Goal: Check status: Check status

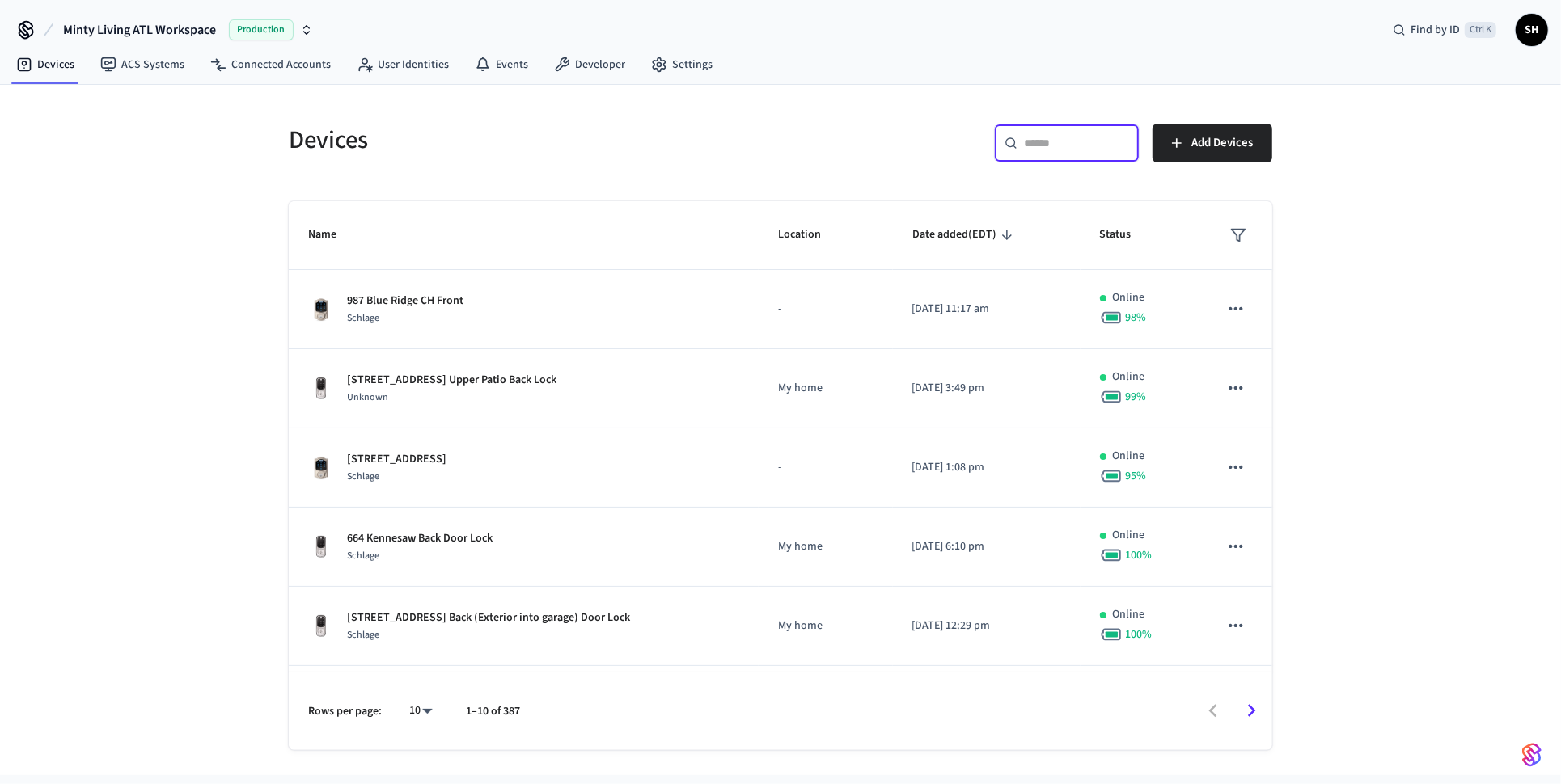
click at [1049, 149] on input "text" at bounding box center [1076, 143] width 105 height 16
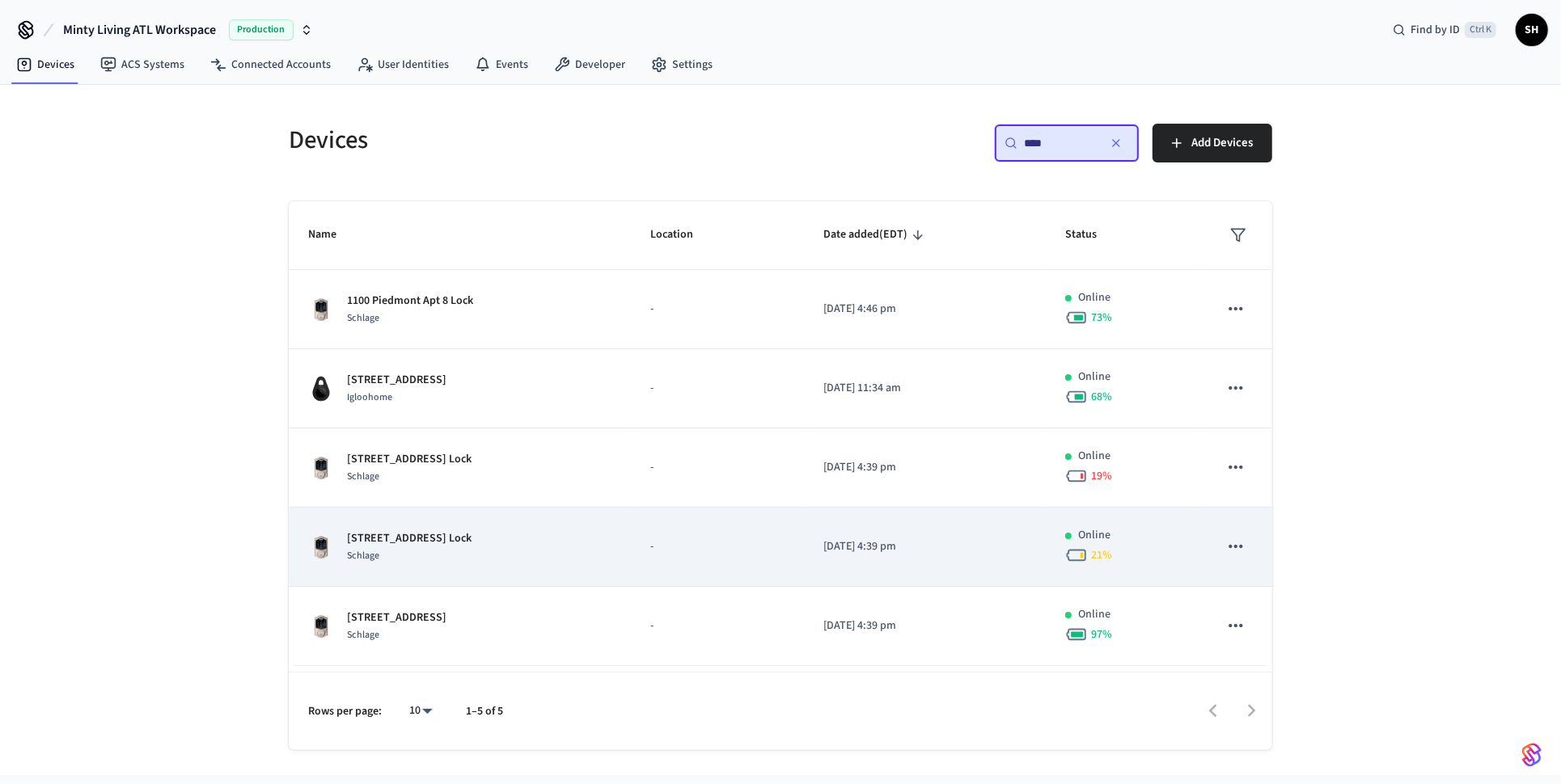
type input "****"
click at [565, 543] on div "1100 Piedmont Apt 9 Lock Schlage" at bounding box center [459, 547] width 303 height 34
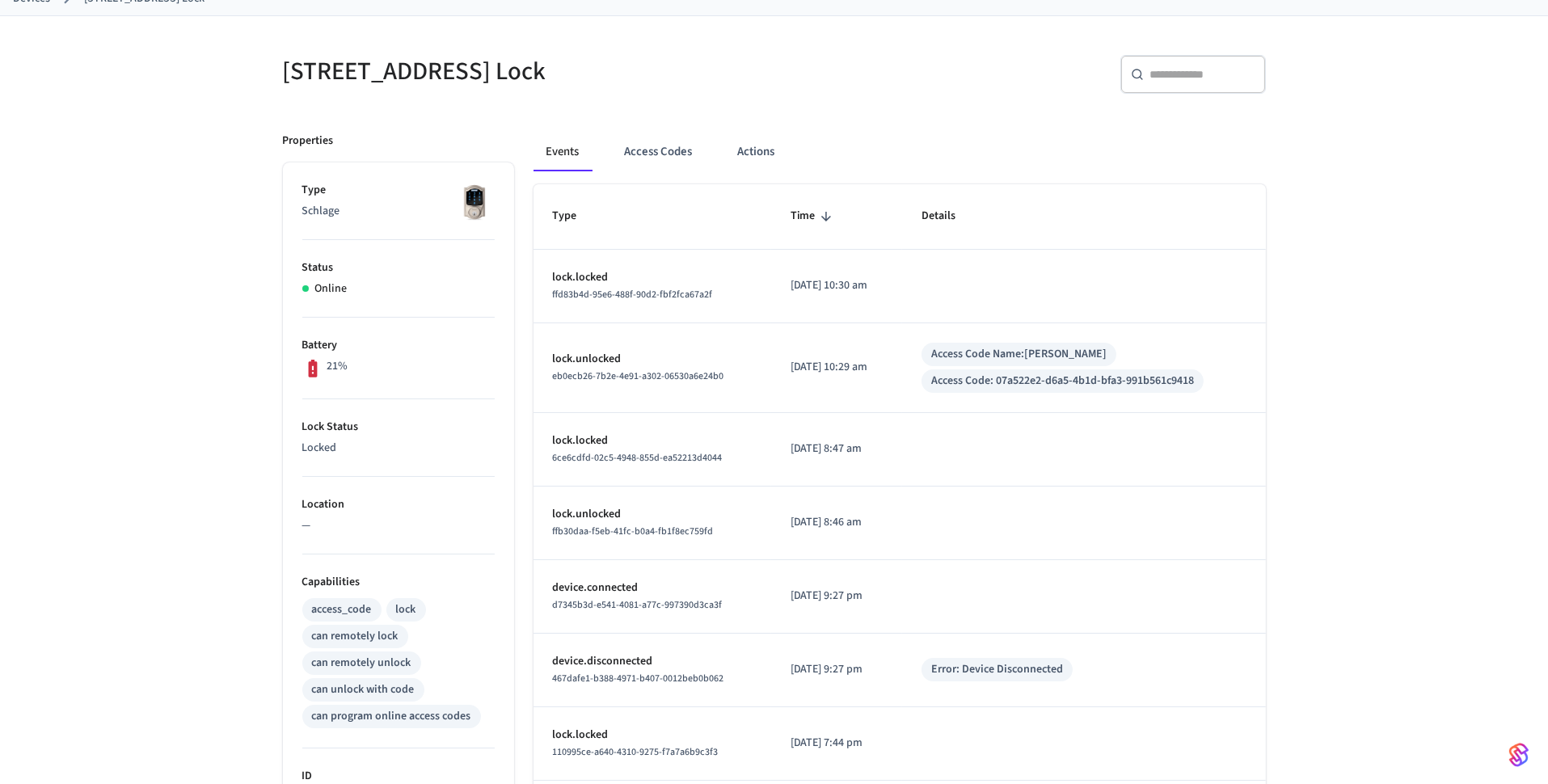
scroll to position [80, 0]
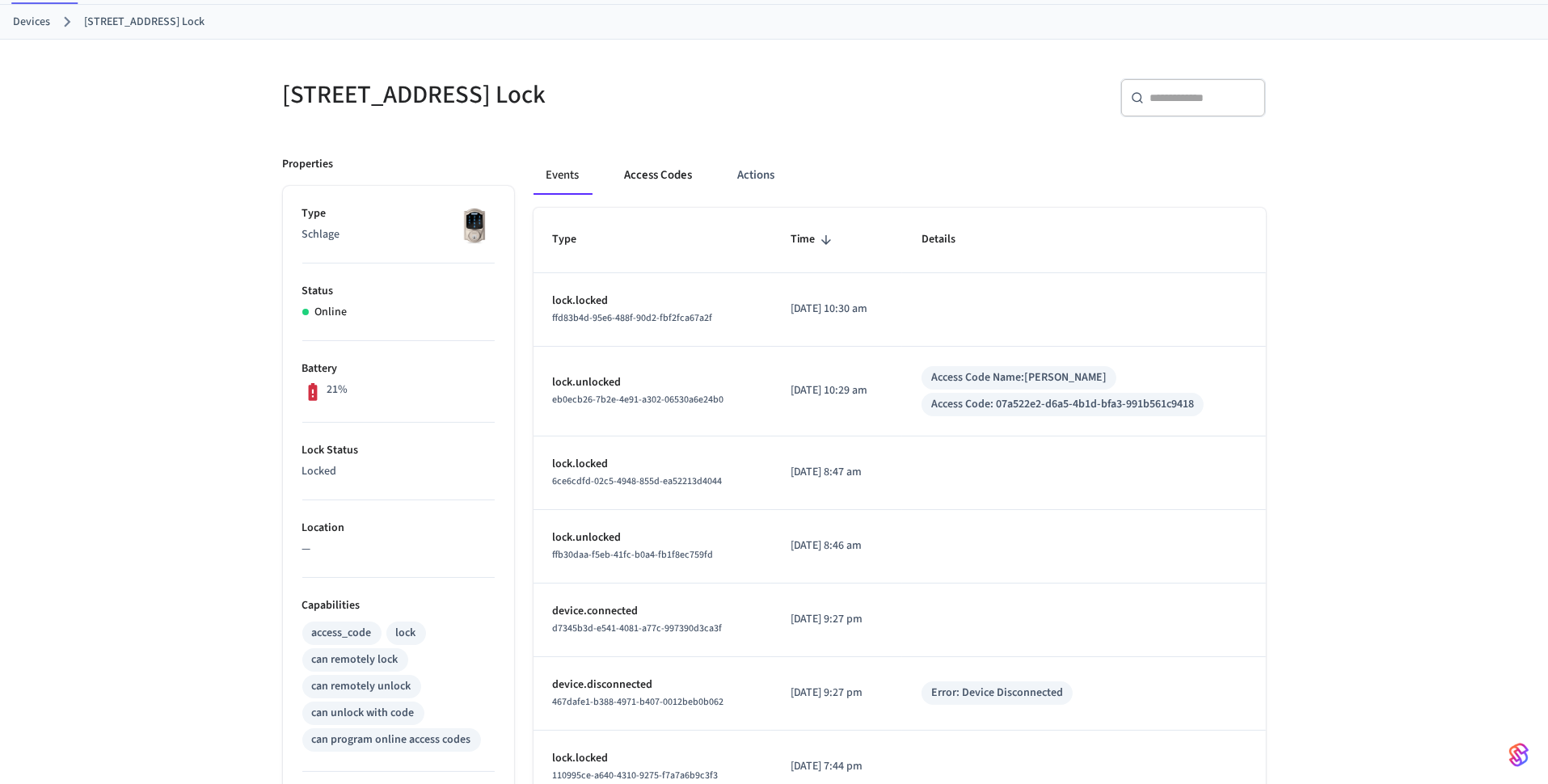
click at [660, 174] on button "Access Codes" at bounding box center [659, 176] width 94 height 39
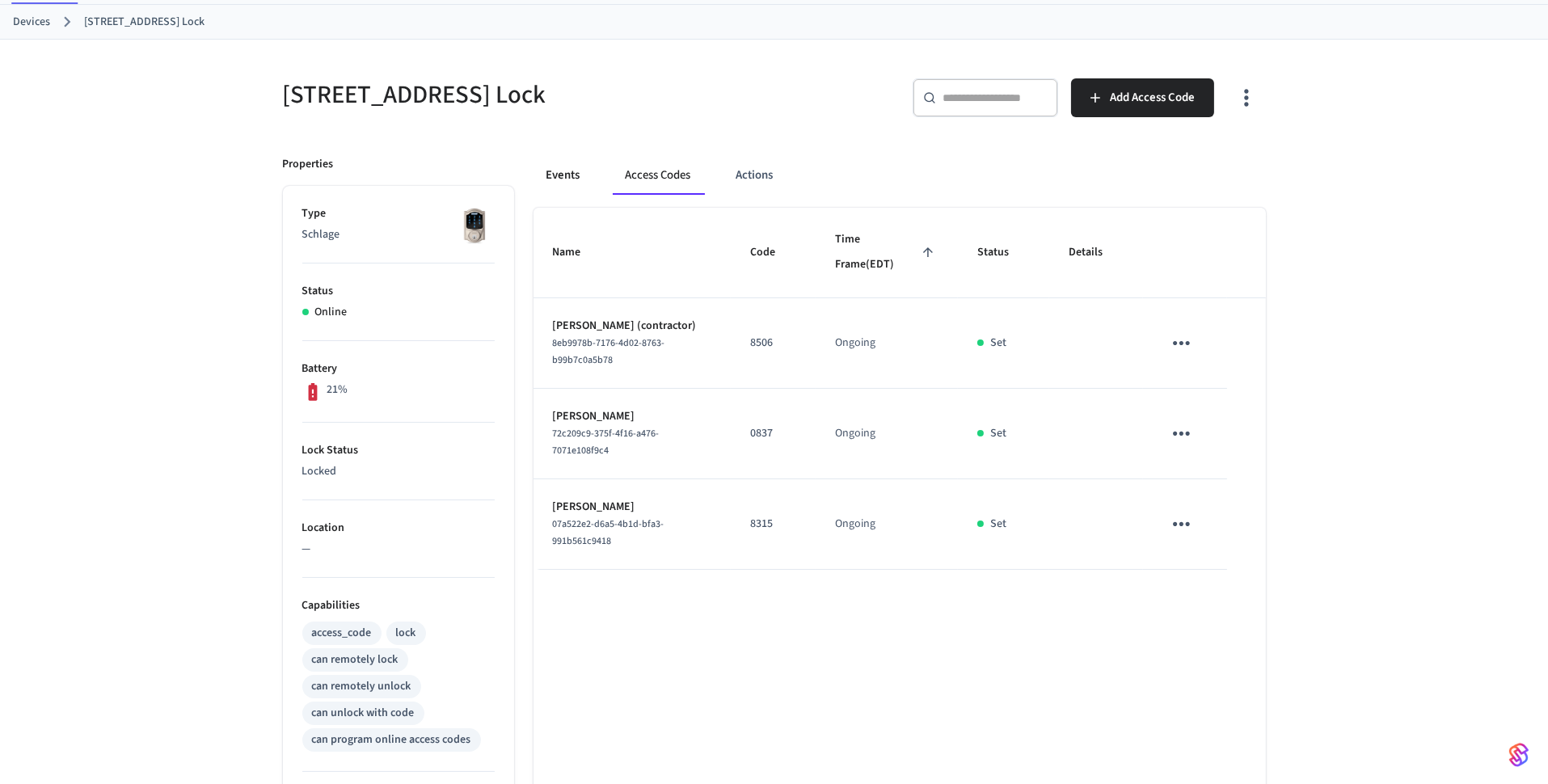
click at [550, 167] on button "Events" at bounding box center [563, 176] width 60 height 39
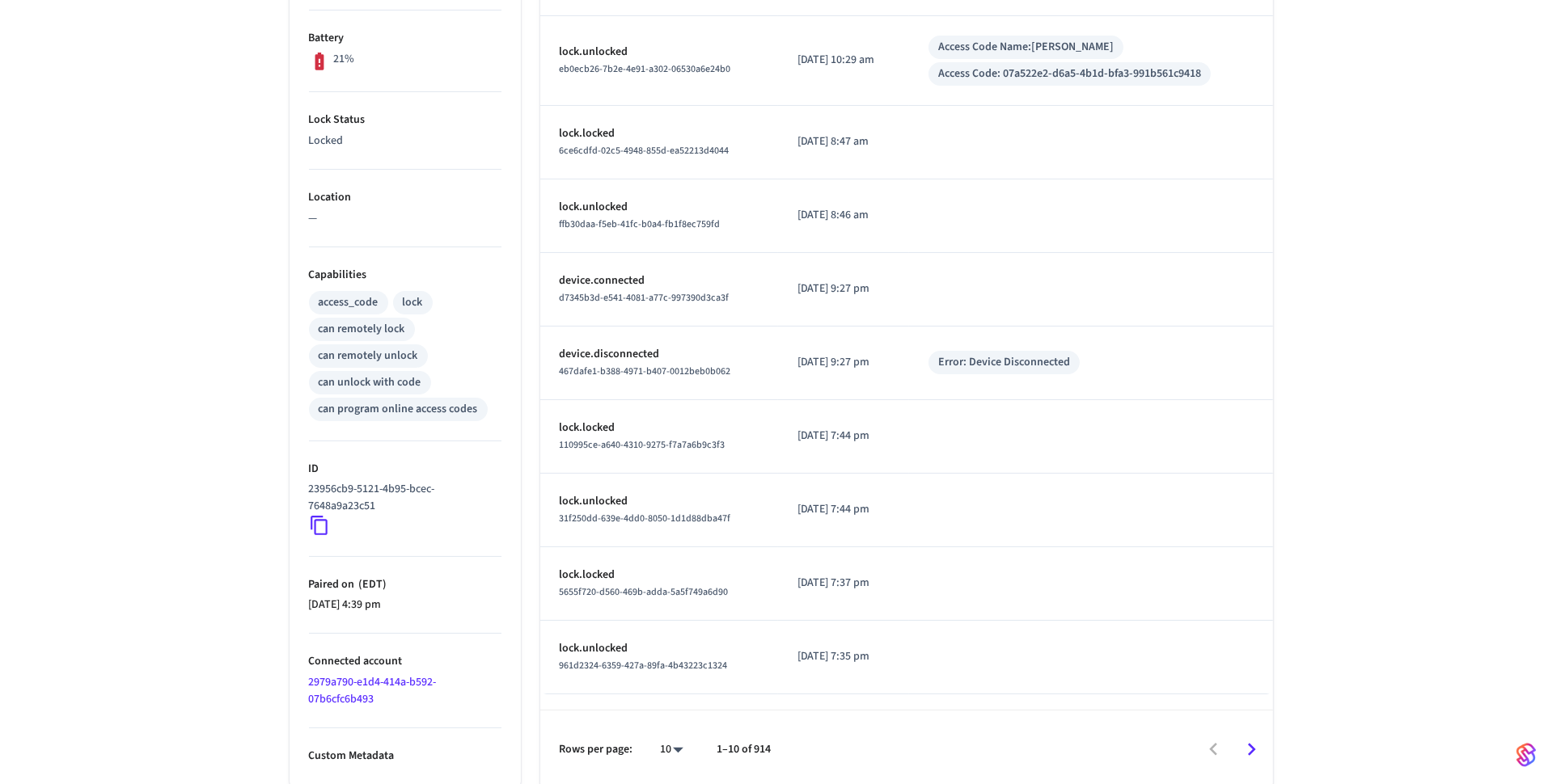
scroll to position [411, 0]
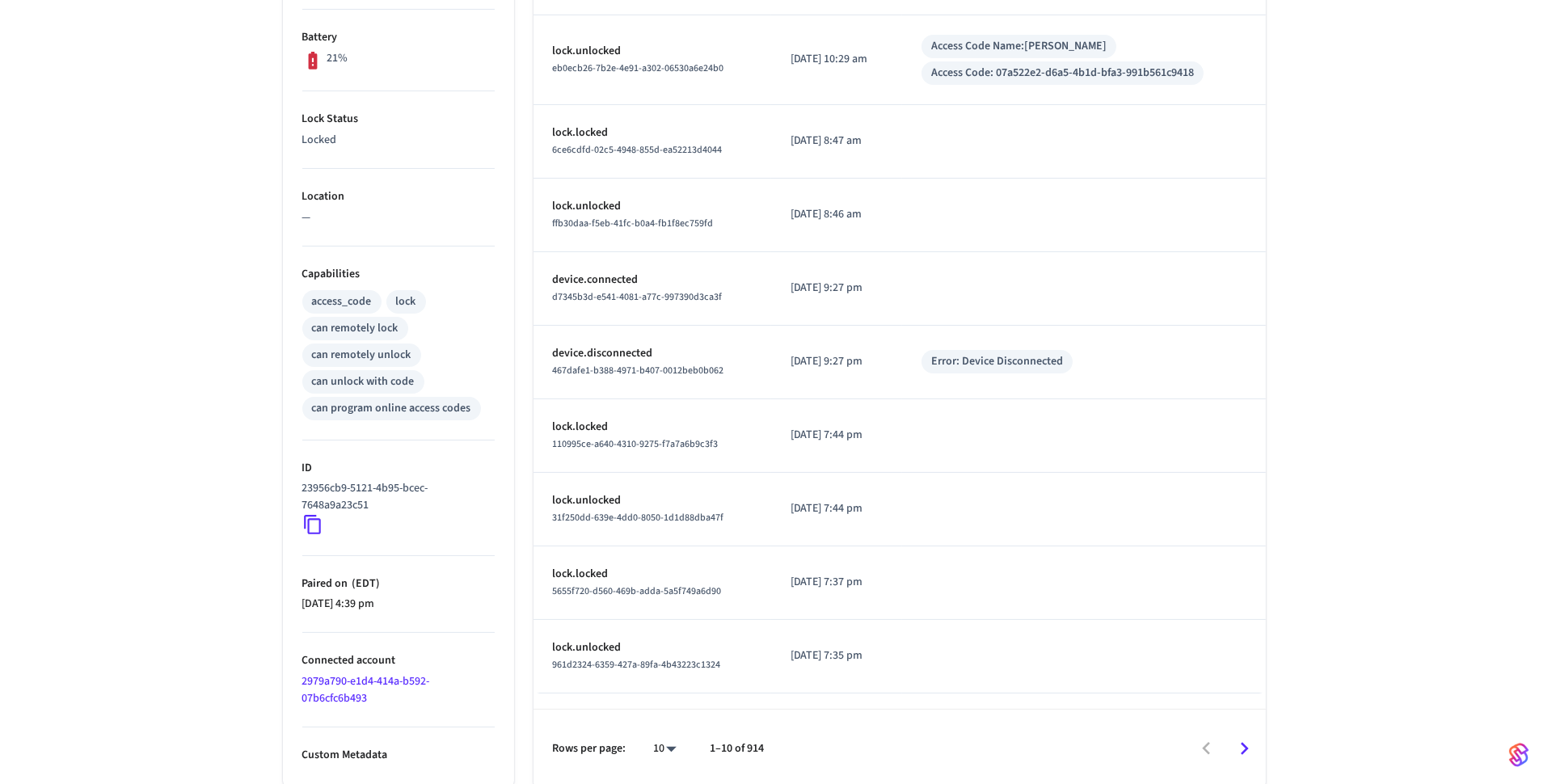
click at [673, 746] on body "Minty Living ATL Workspace Production Find by ID Ctrl K SH Devices ACS Systems …" at bounding box center [774, 187] width 1548 height 1198
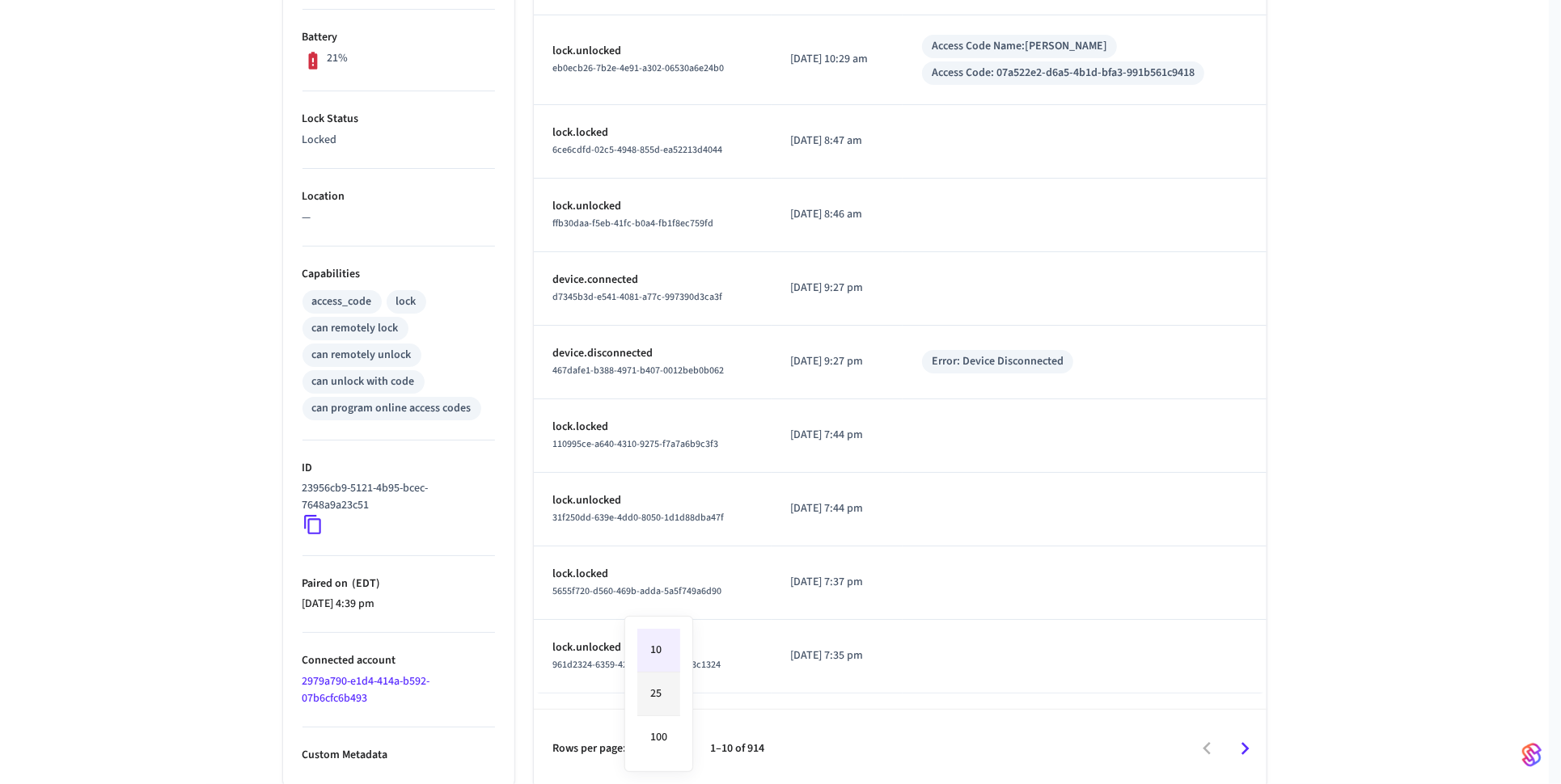
click at [638, 692] on li "25" at bounding box center [659, 694] width 43 height 43
type input "**"
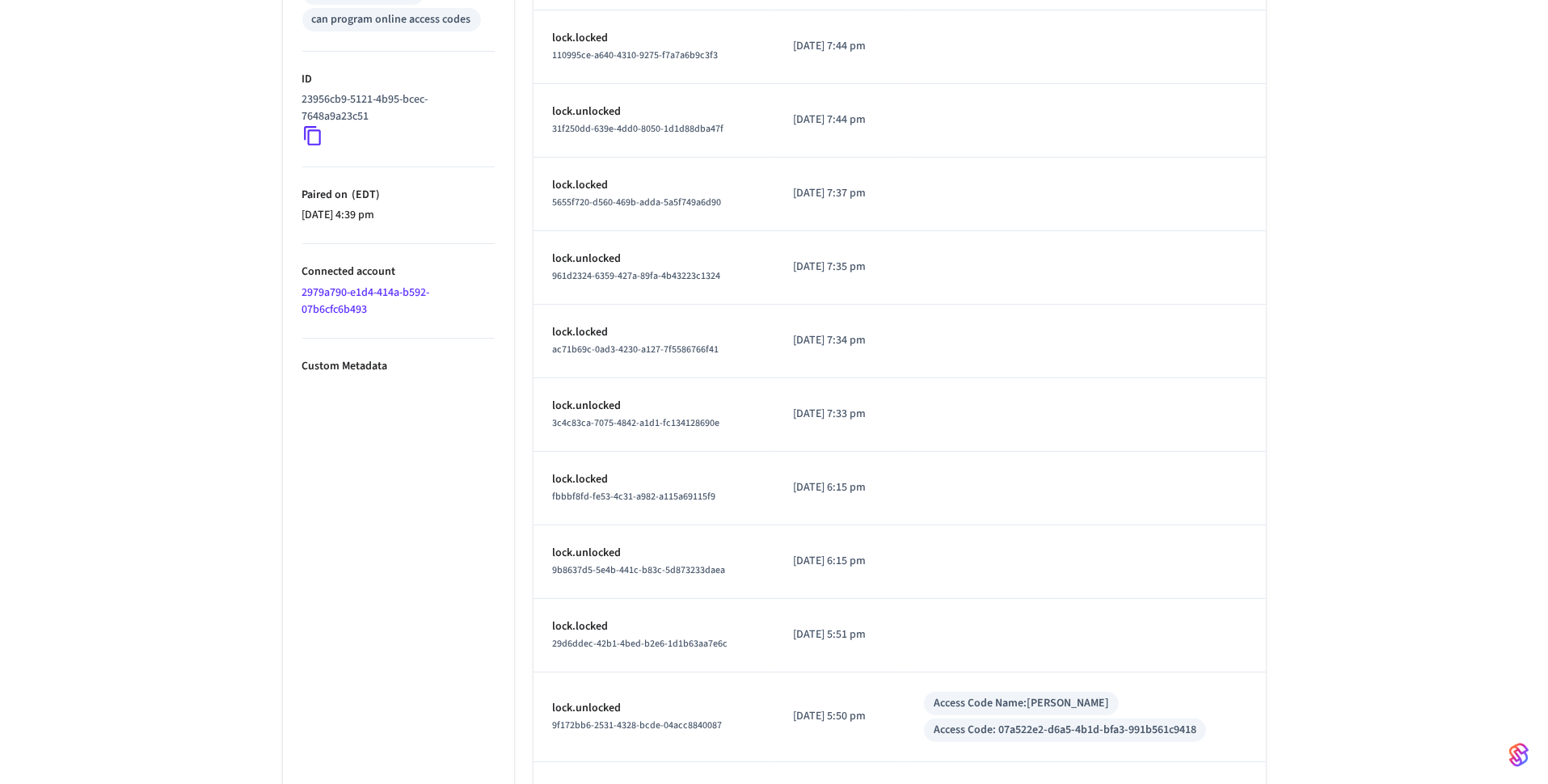
scroll to position [719, 0]
